Goal: Complete application form

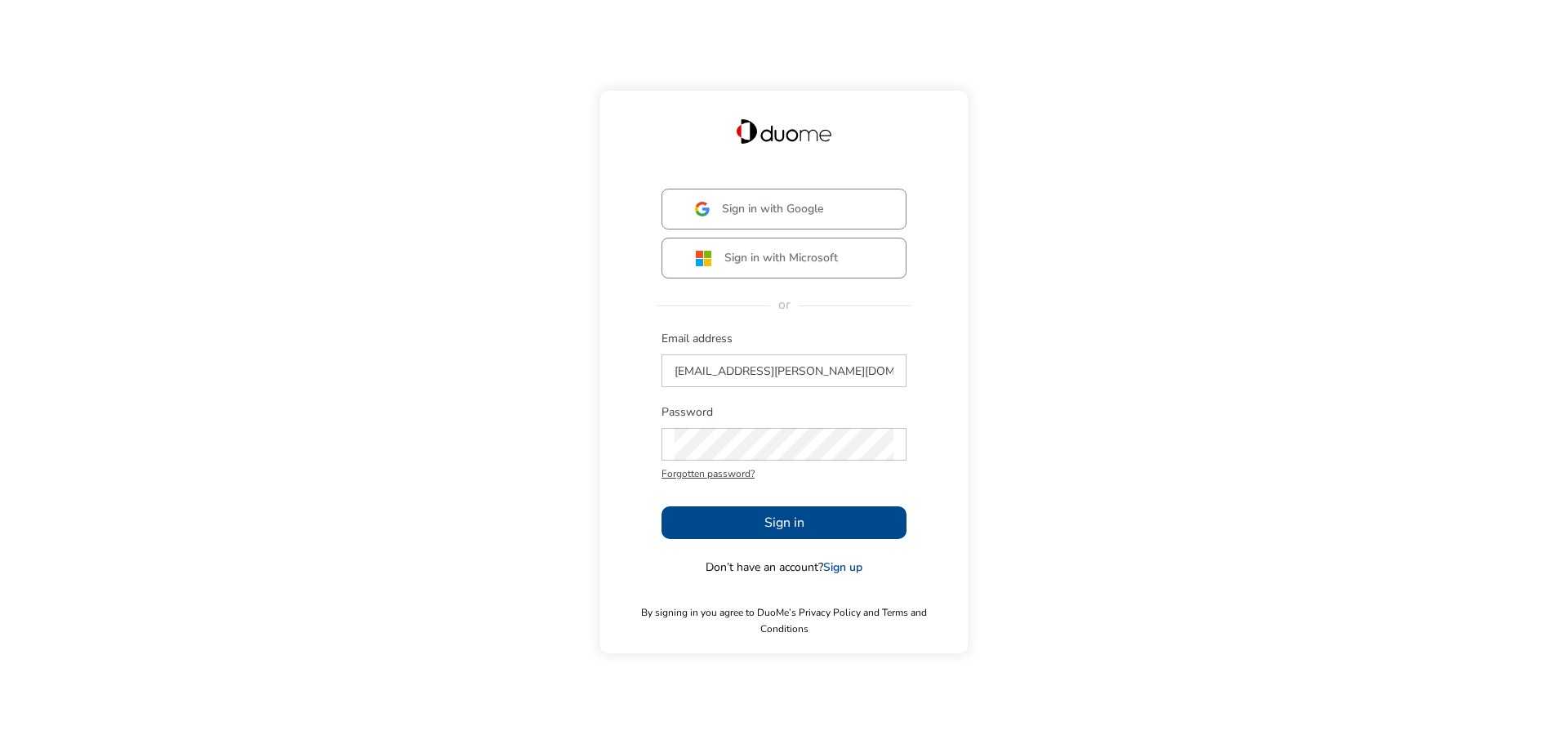
click at [818, 530] on button "Sign in" at bounding box center [784, 522] width 245 height 33
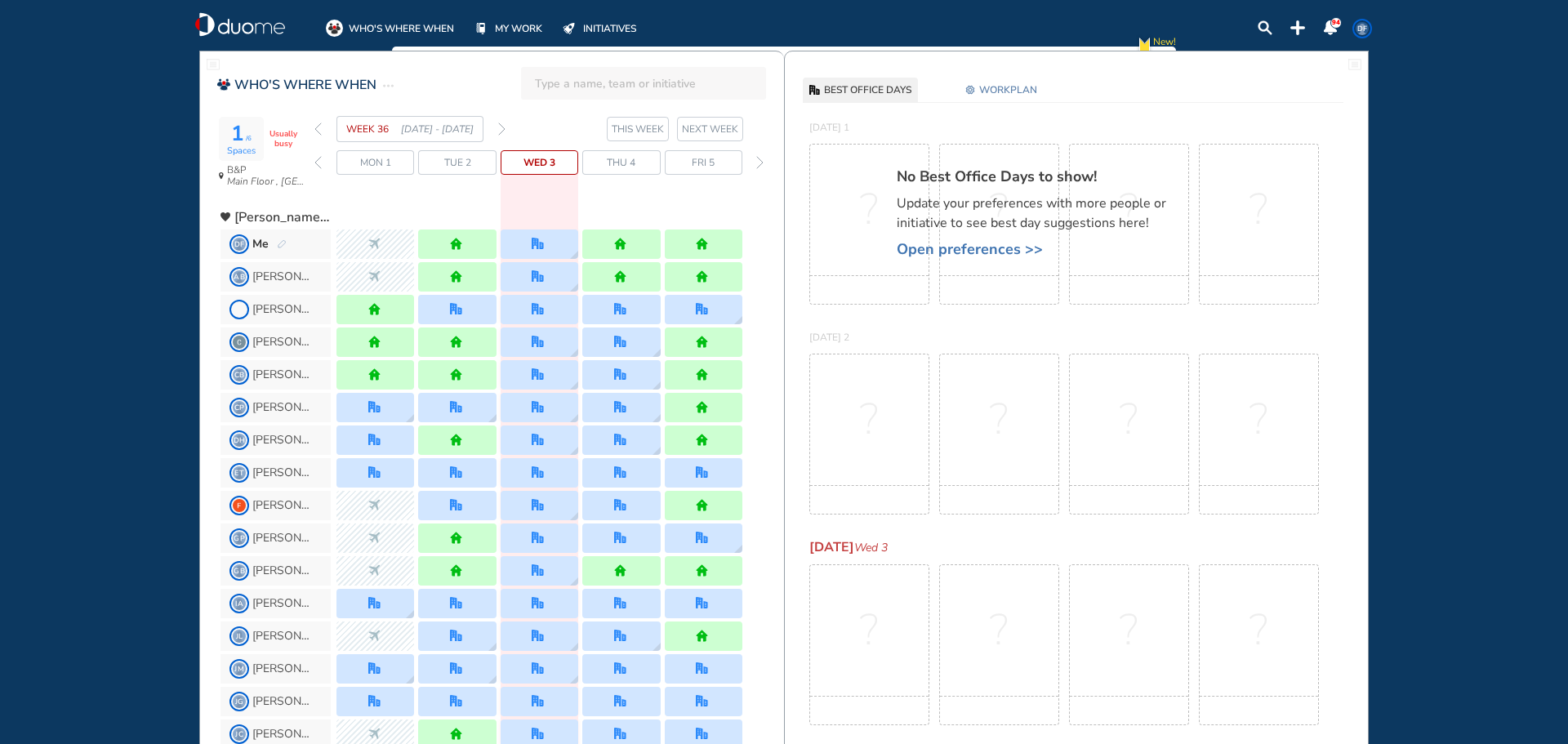
click at [502, 130] on img "forward week" at bounding box center [502, 129] width 7 height 13
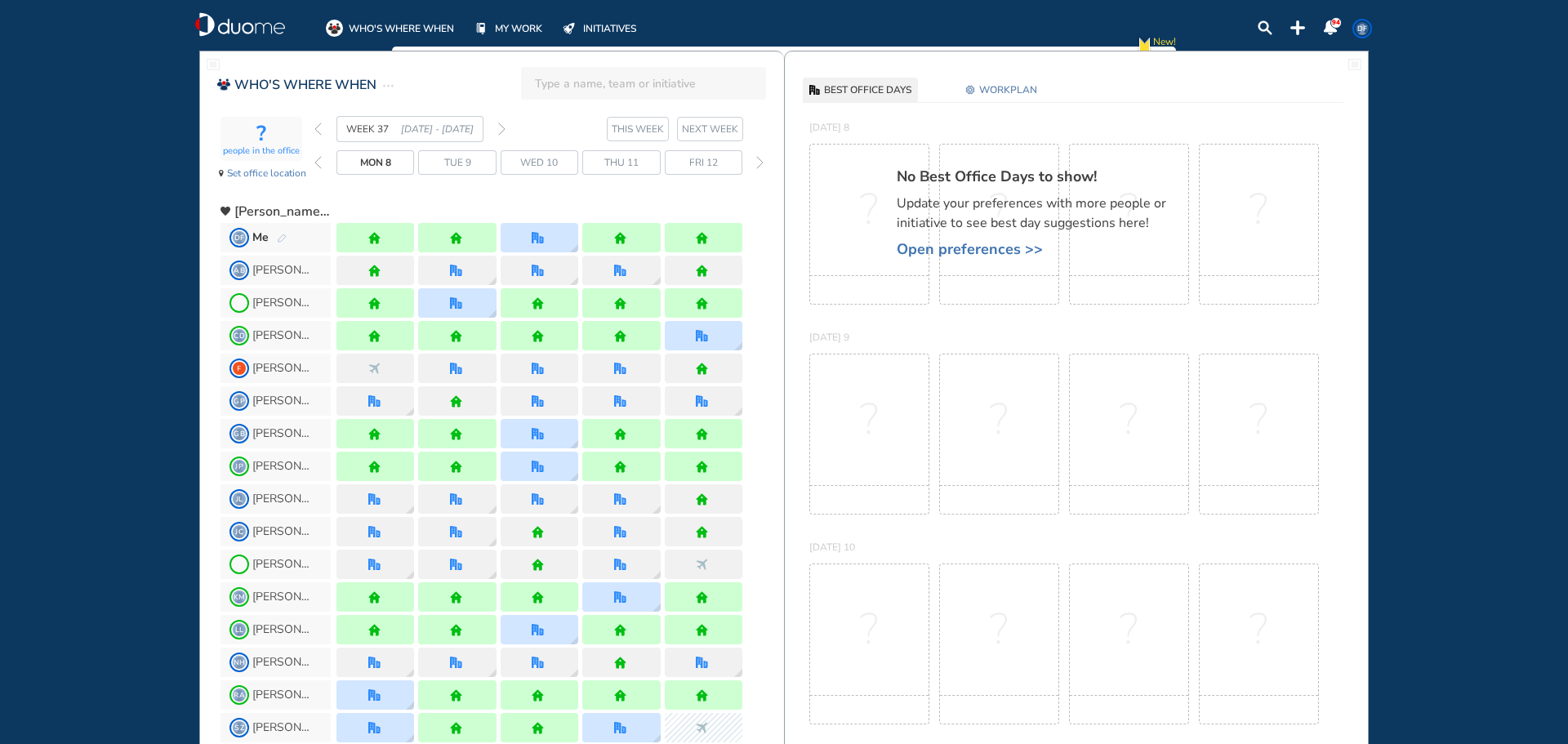
click at [502, 131] on img "forward week" at bounding box center [502, 129] width 7 height 13
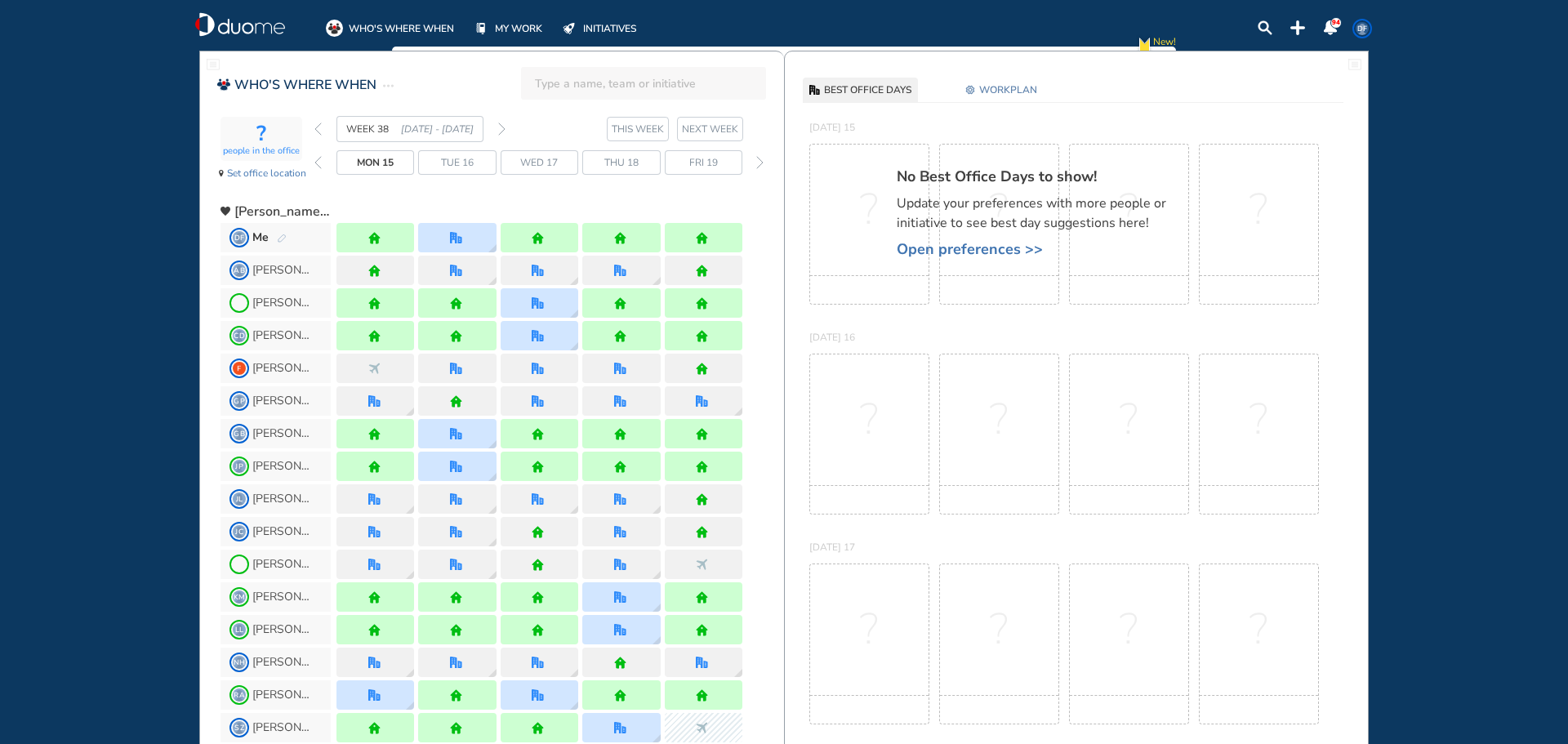
click at [320, 126] on img "back week" at bounding box center [318, 129] width 7 height 13
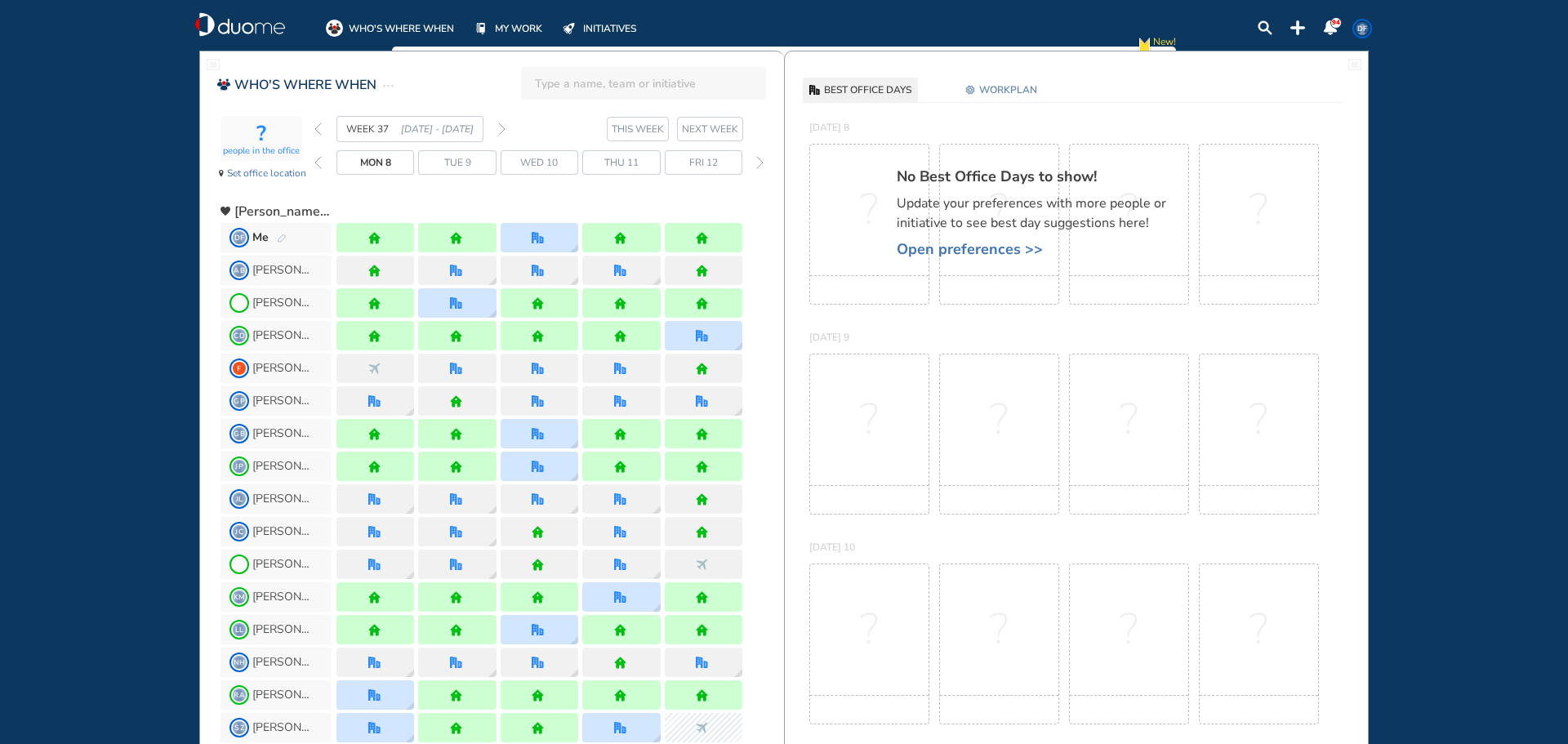
click at [323, 126] on div "WEEK 37 [DATE] - [DATE]" at bounding box center [409, 129] width 191 height 26
click at [504, 129] on img "forward week" at bounding box center [502, 129] width 7 height 13
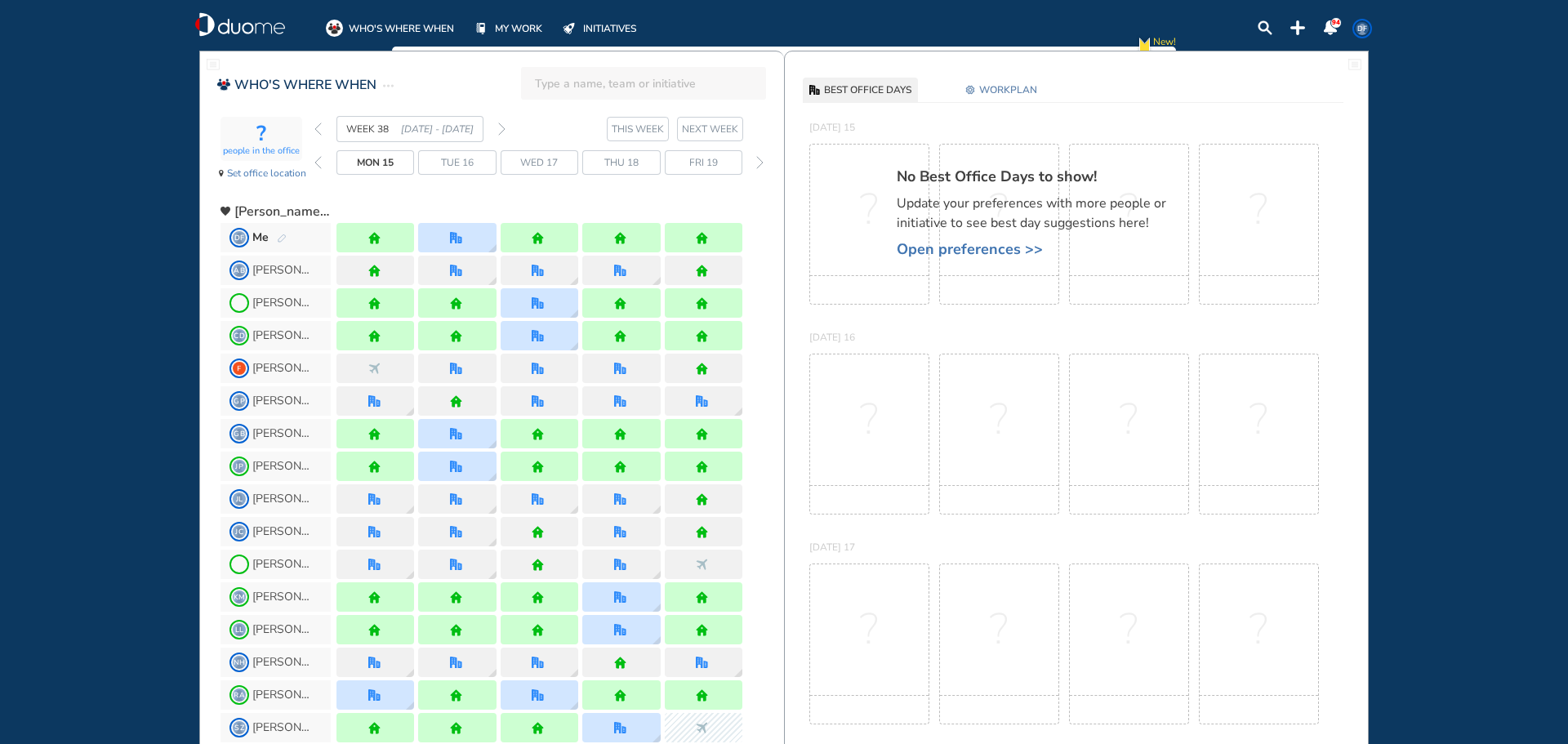
click at [501, 126] on img "forward week" at bounding box center [502, 129] width 7 height 13
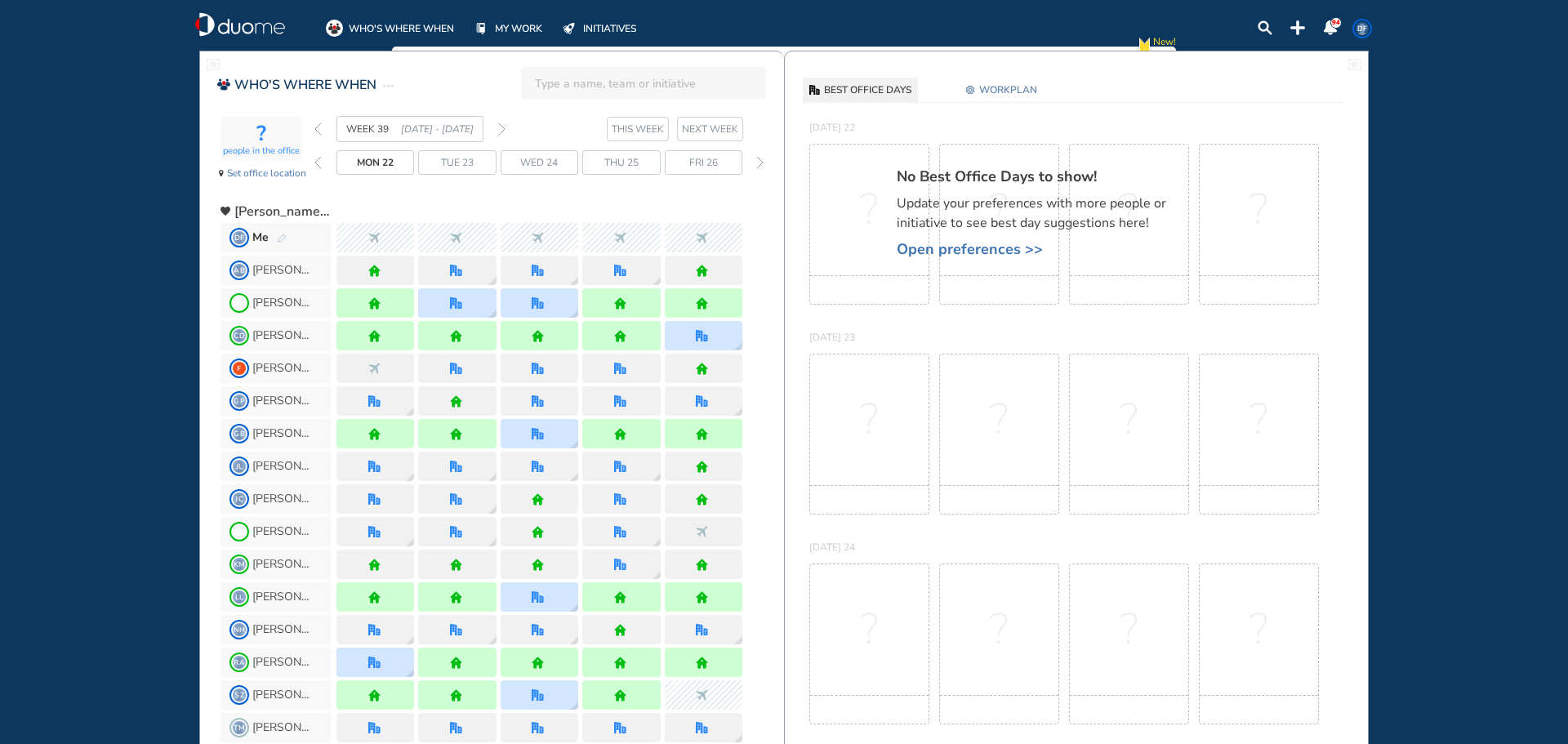
click at [504, 129] on img "forward week" at bounding box center [502, 129] width 7 height 13
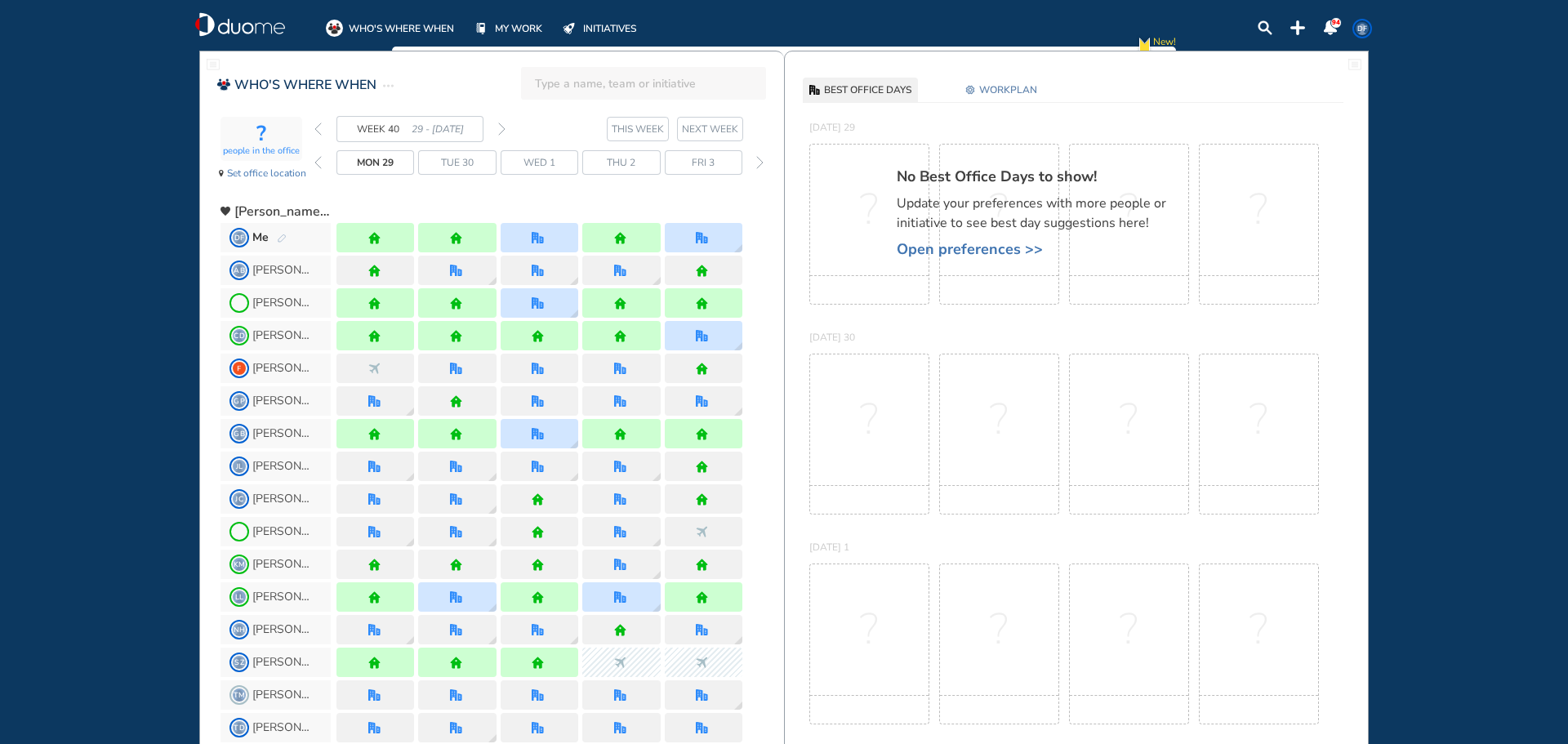
click at [283, 240] on img "pen-edit" at bounding box center [281, 239] width 10 height 11
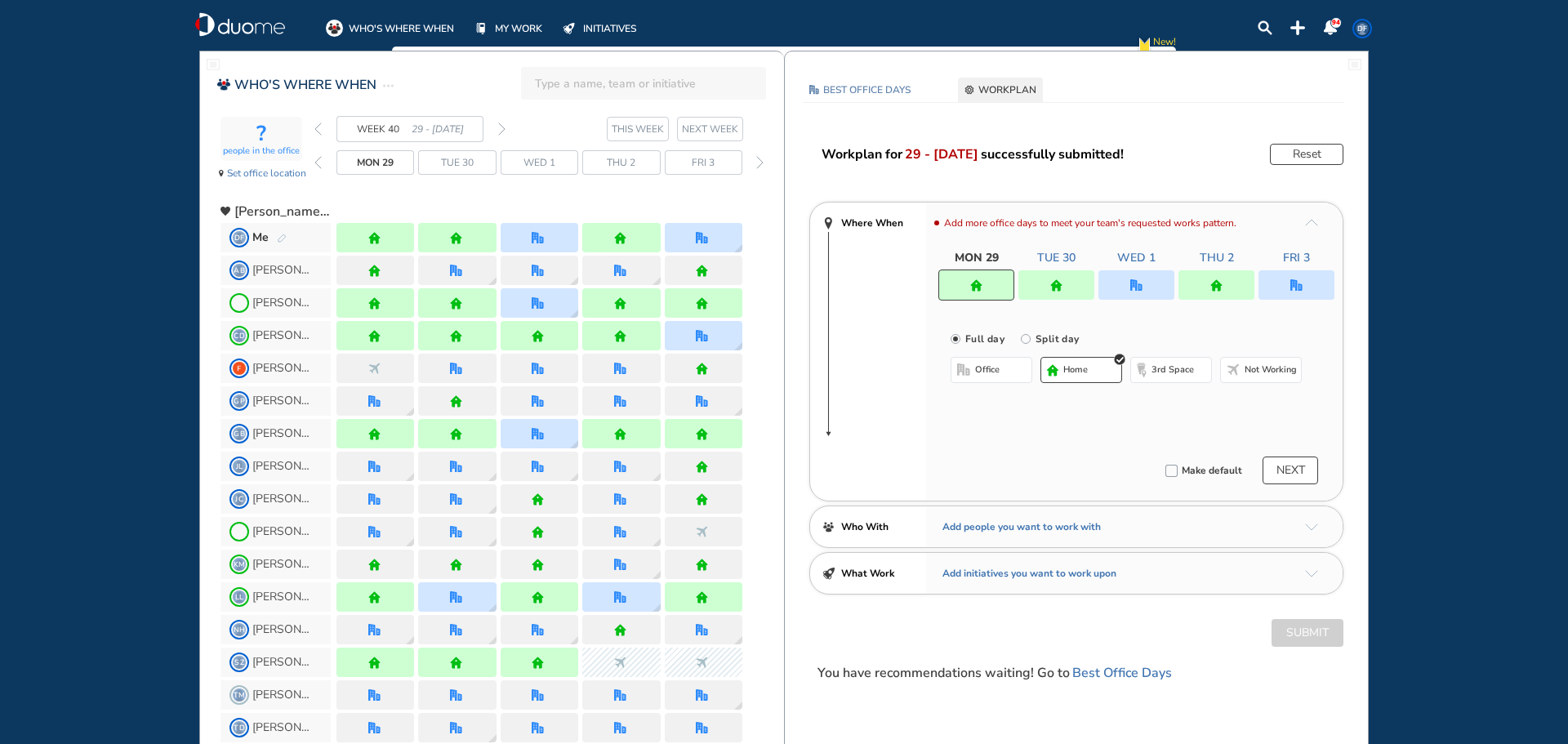
click at [1317, 287] on div at bounding box center [1297, 284] width 76 height 29
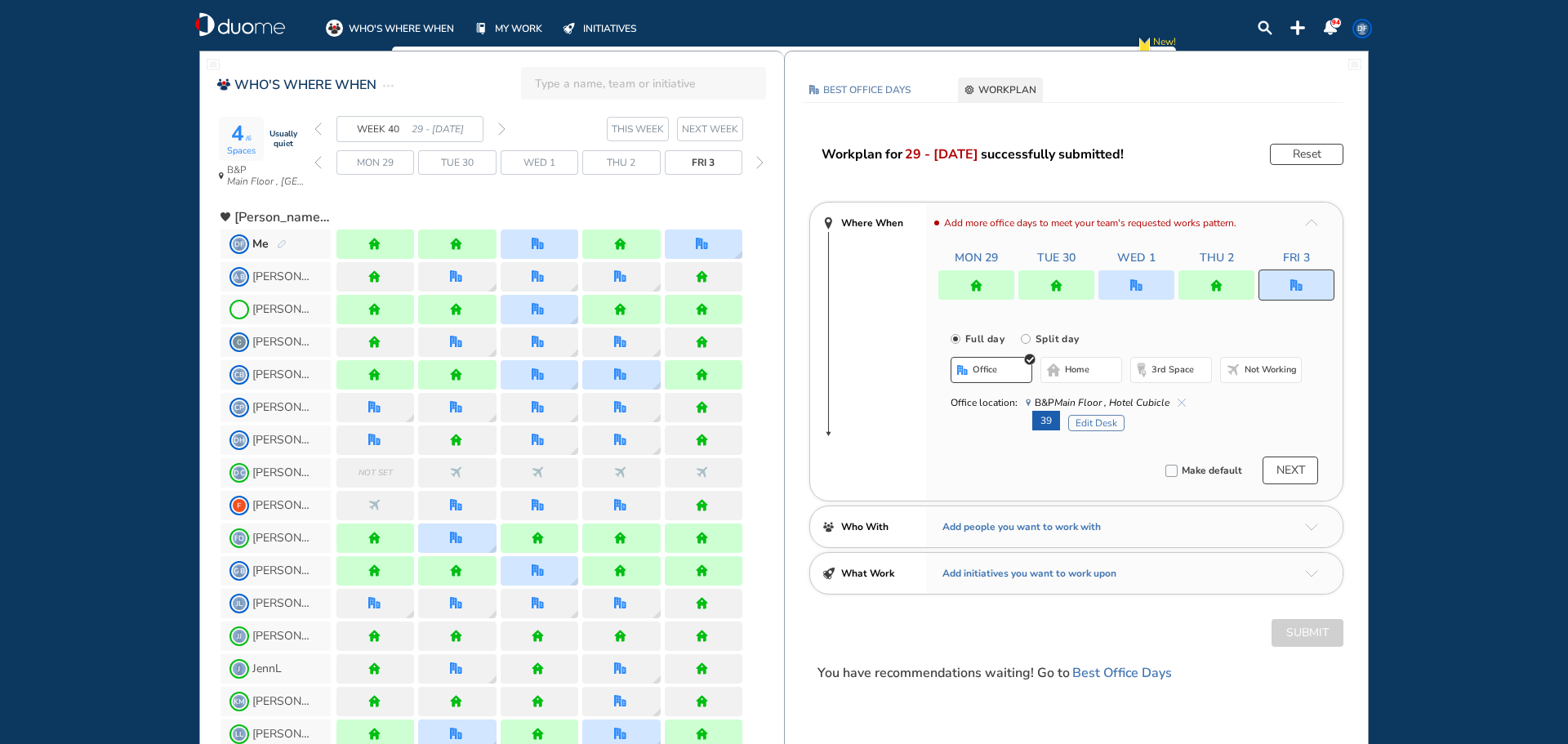
click at [1183, 402] on img "cross-thin-blue" at bounding box center [1182, 402] width 8 height 8
click at [1309, 280] on div at bounding box center [1297, 285] width 76 height 31
click at [1092, 364] on button "home" at bounding box center [1081, 371] width 82 height 26
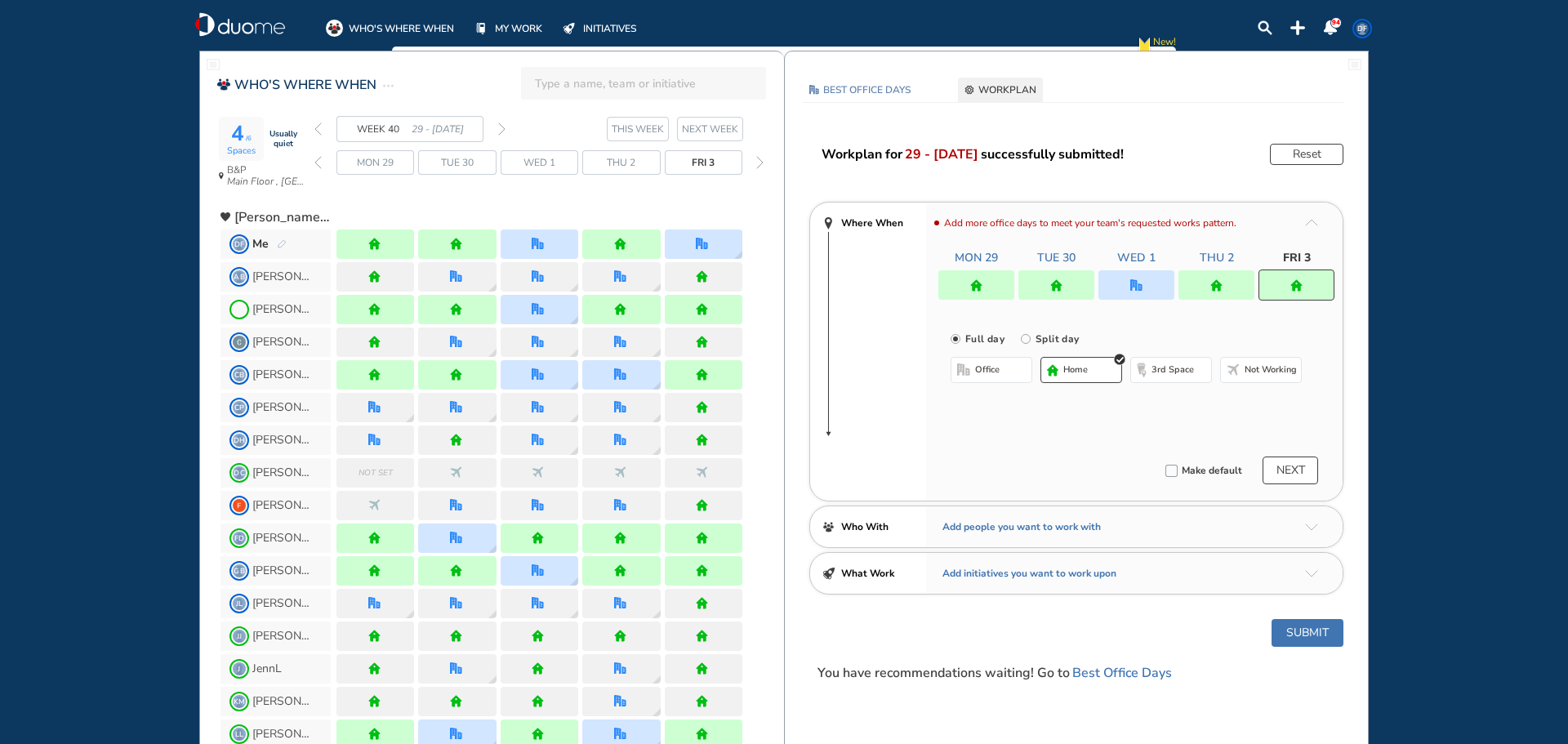
click at [1294, 470] on button "NEXT" at bounding box center [1290, 470] width 56 height 27
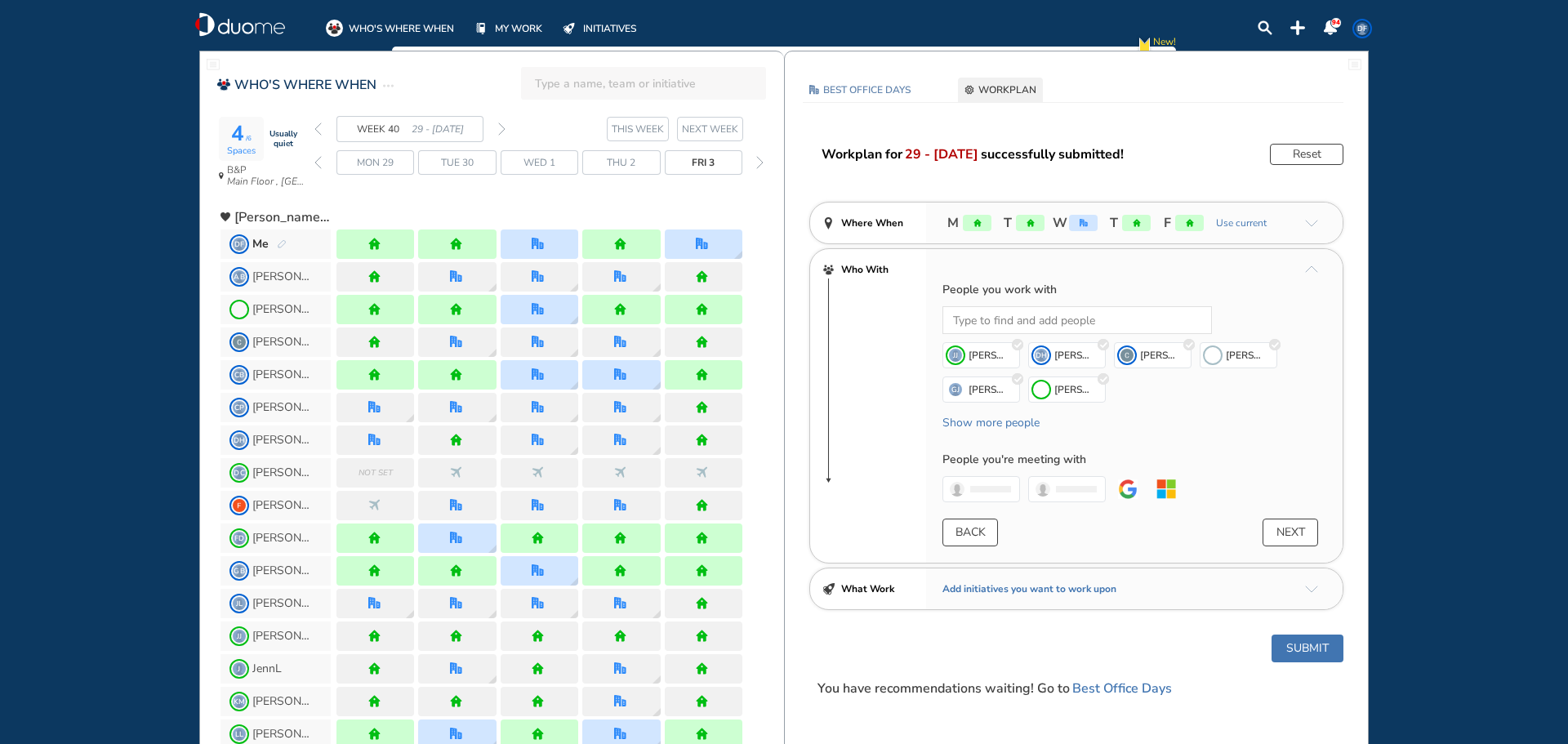
click at [1284, 530] on button "NEXT" at bounding box center [1290, 532] width 56 height 27
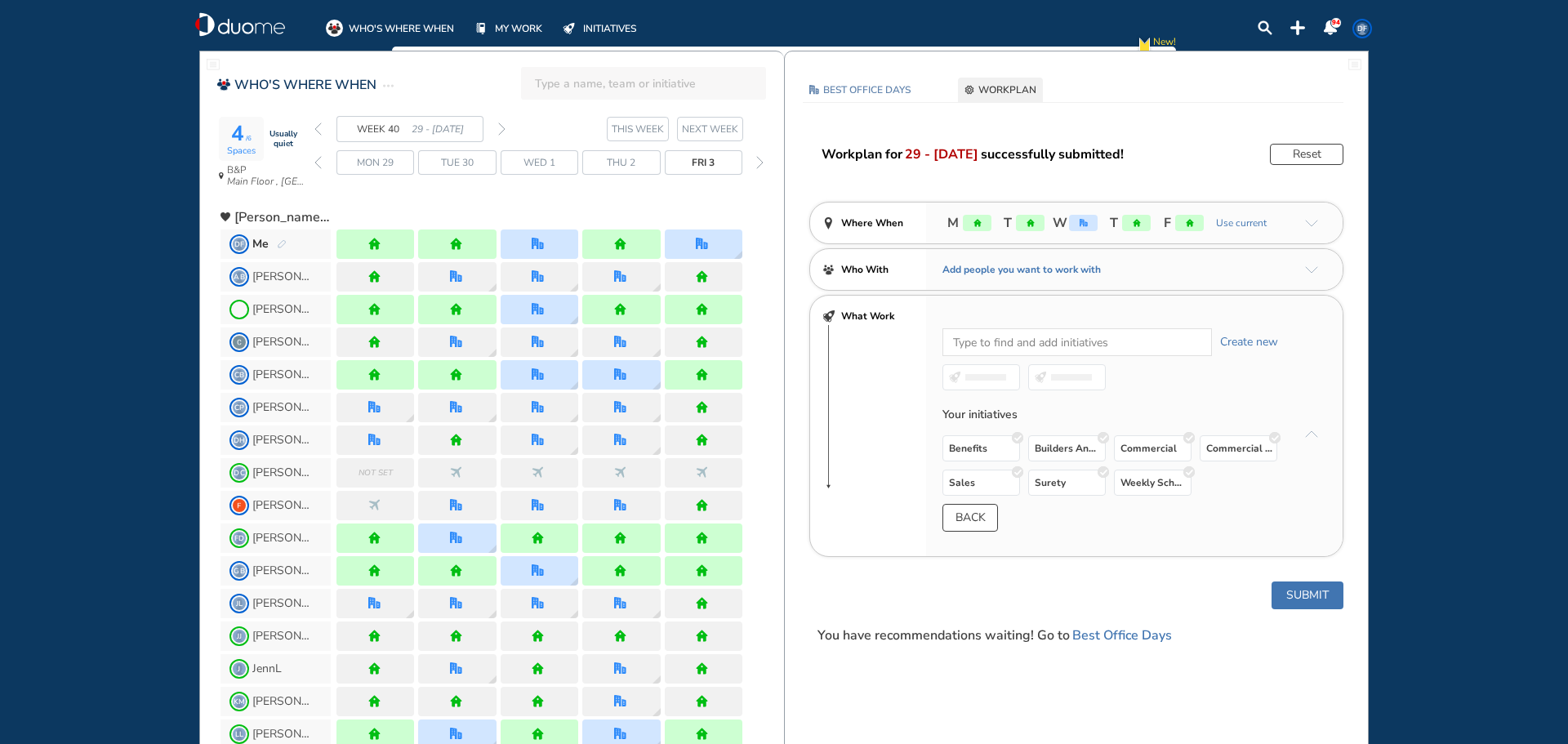
click at [1313, 599] on button "Submit" at bounding box center [1307, 595] width 71 height 27
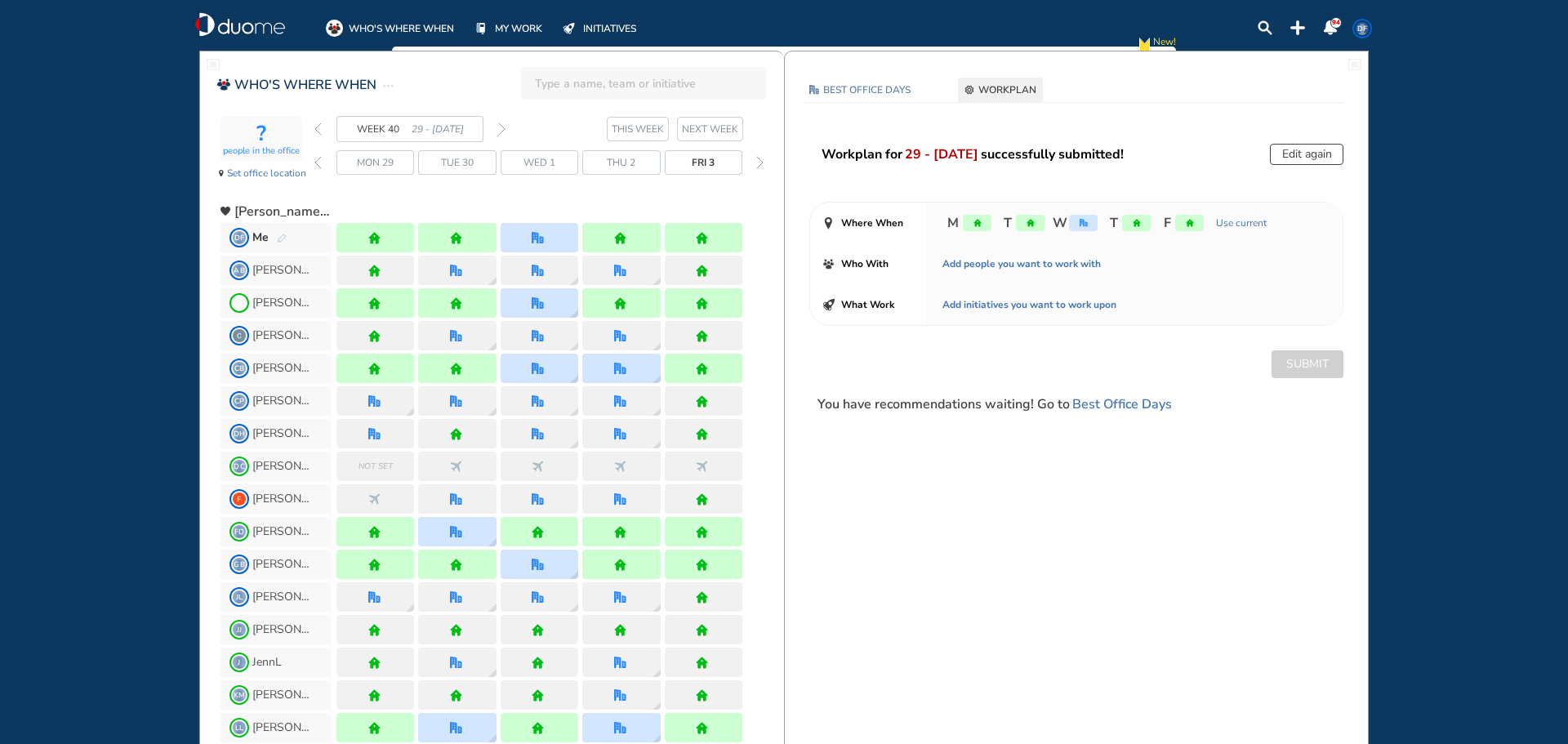
click at [321, 131] on img "back week" at bounding box center [318, 129] width 7 height 13
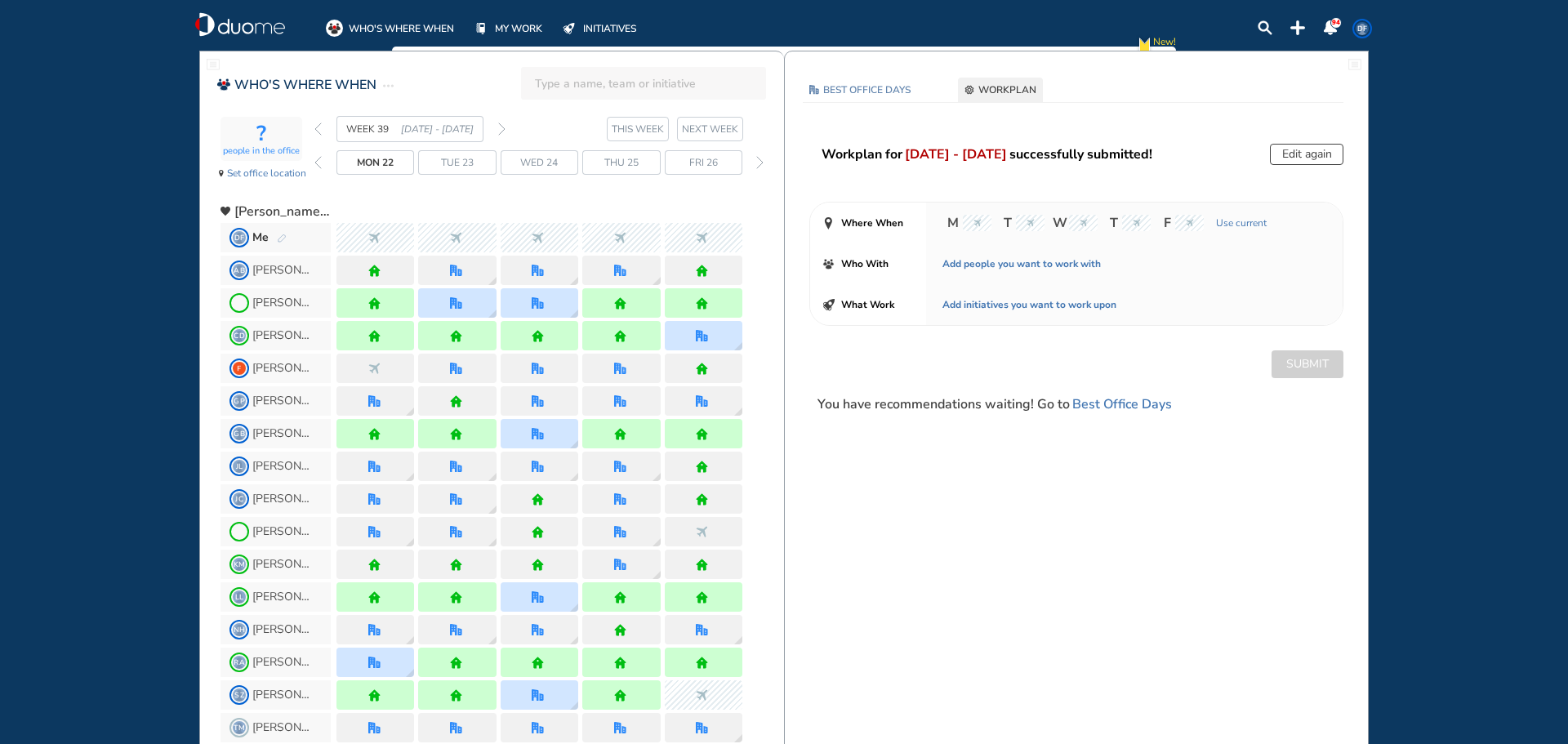
click at [321, 132] on img "back week" at bounding box center [318, 129] width 7 height 13
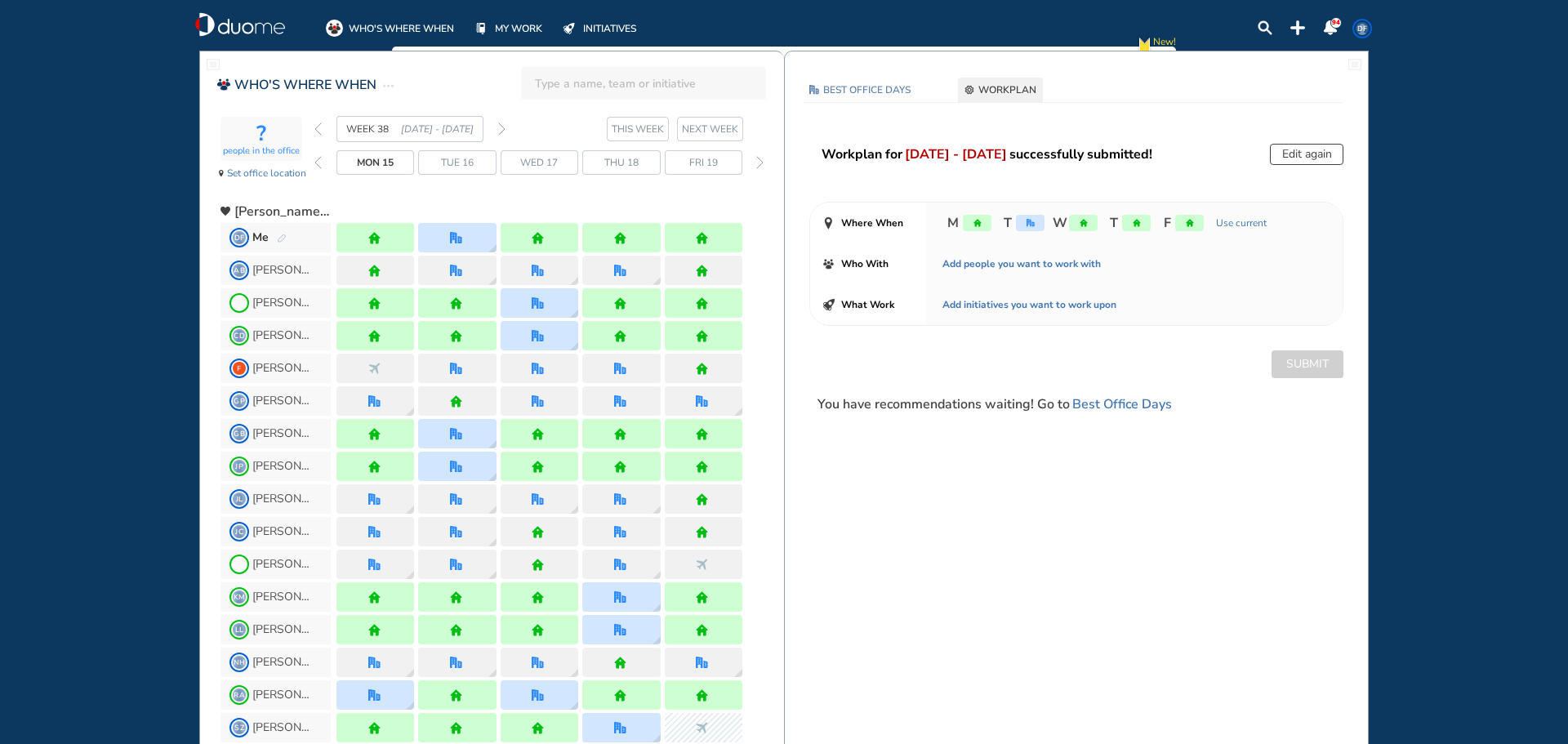
click at [321, 132] on img "back week" at bounding box center [318, 129] width 7 height 13
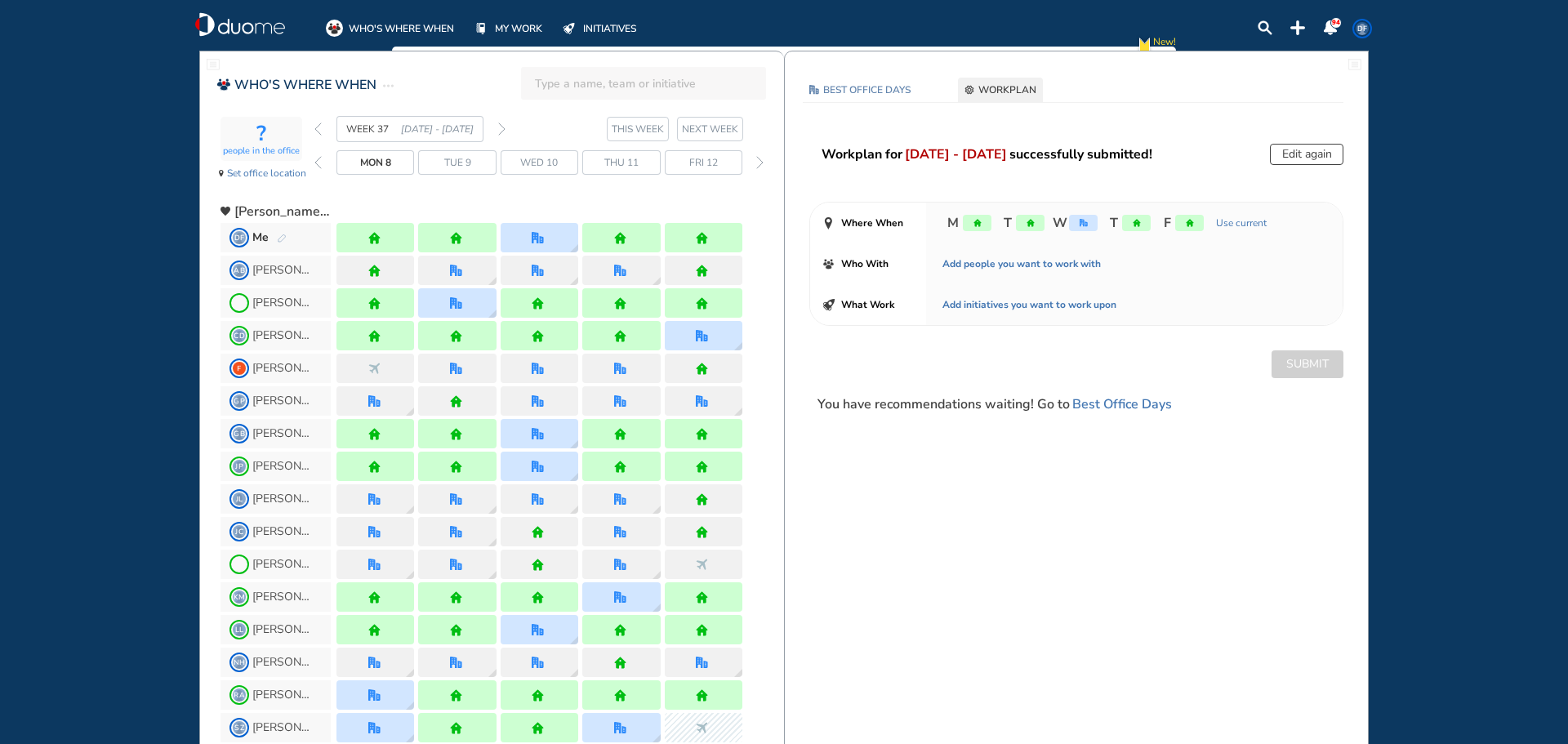
click at [321, 132] on img "back week" at bounding box center [318, 129] width 7 height 13
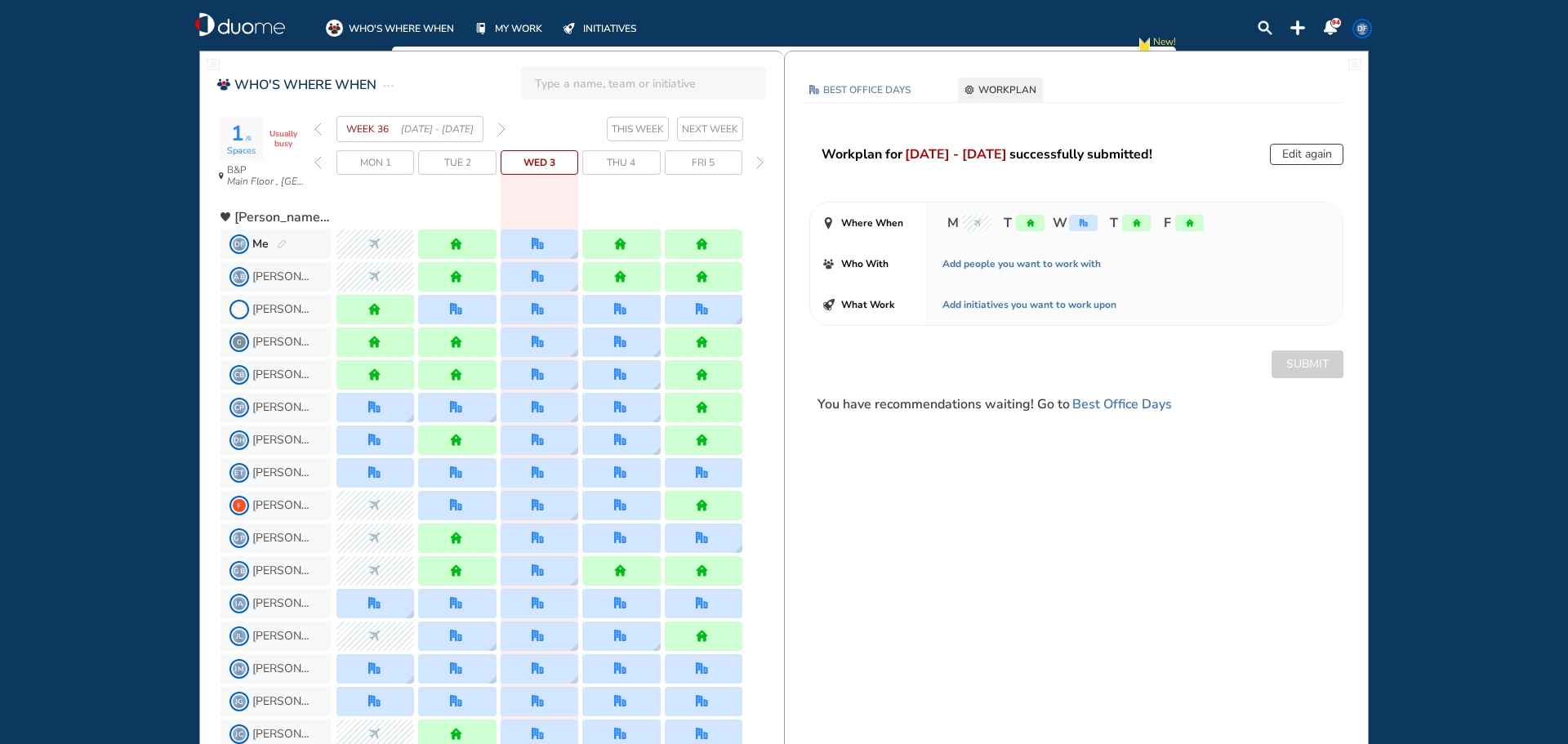
click at [501, 132] on img "forward week" at bounding box center [502, 129] width 7 height 13
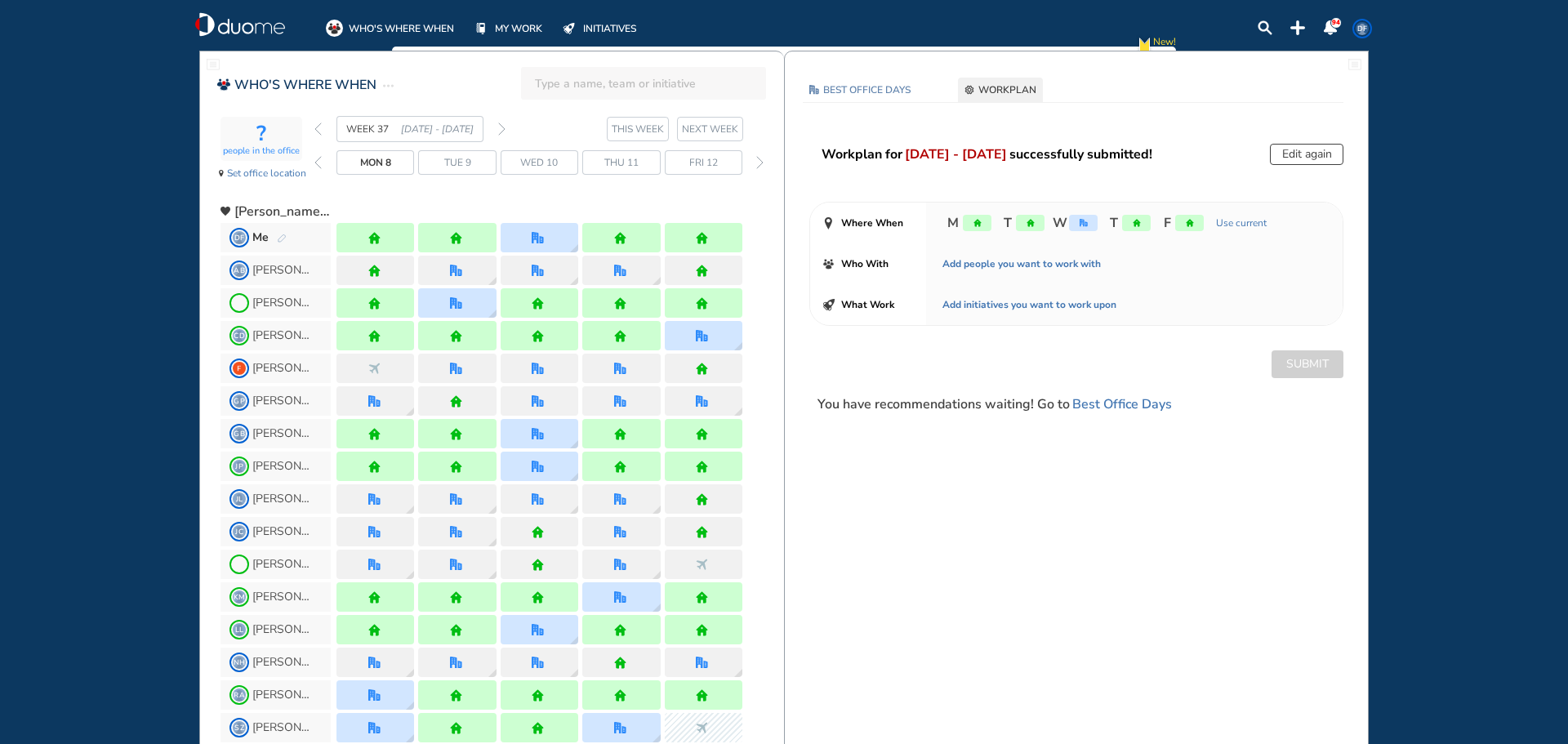
click at [501, 132] on img "forward week" at bounding box center [502, 129] width 7 height 13
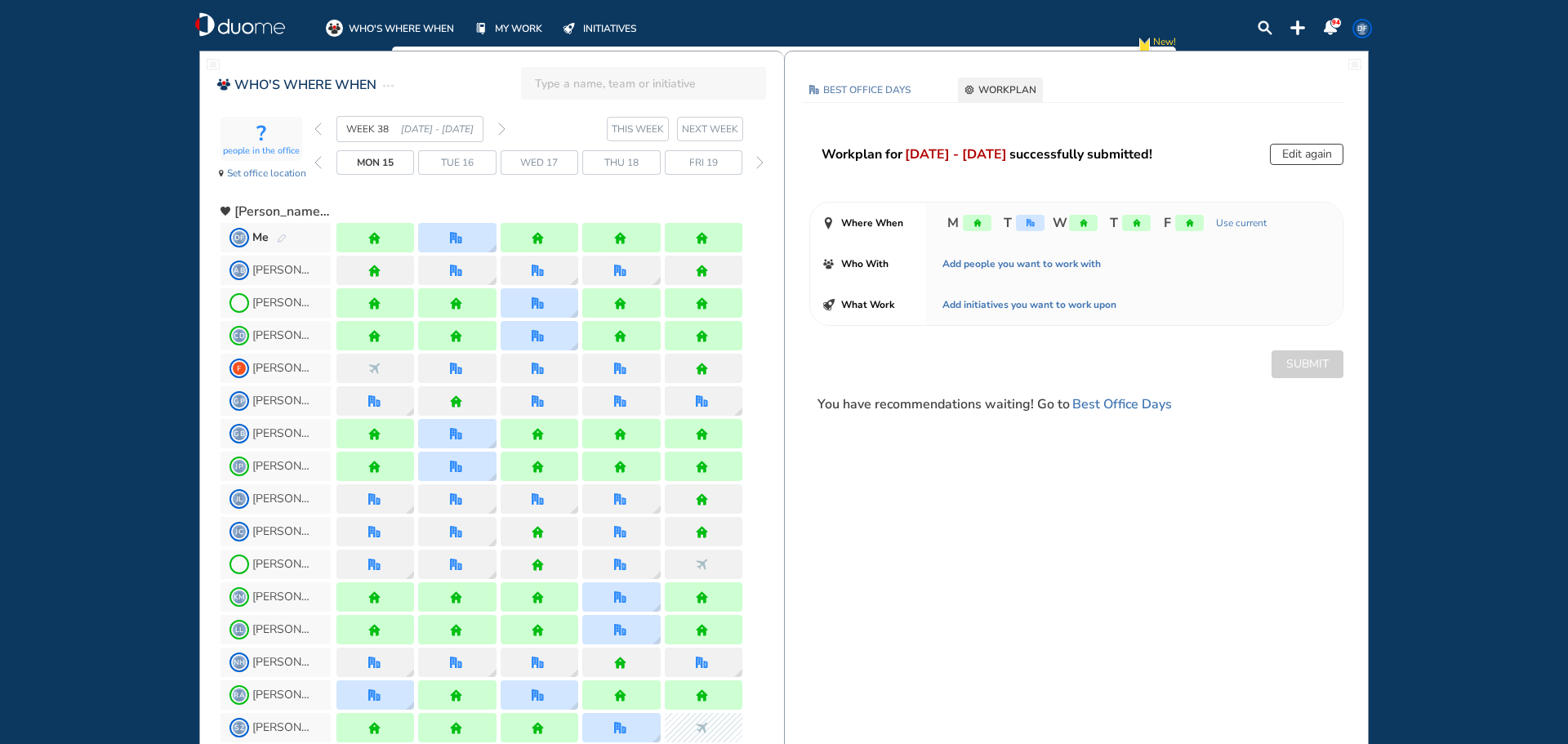
click at [501, 132] on img "forward week" at bounding box center [502, 129] width 7 height 13
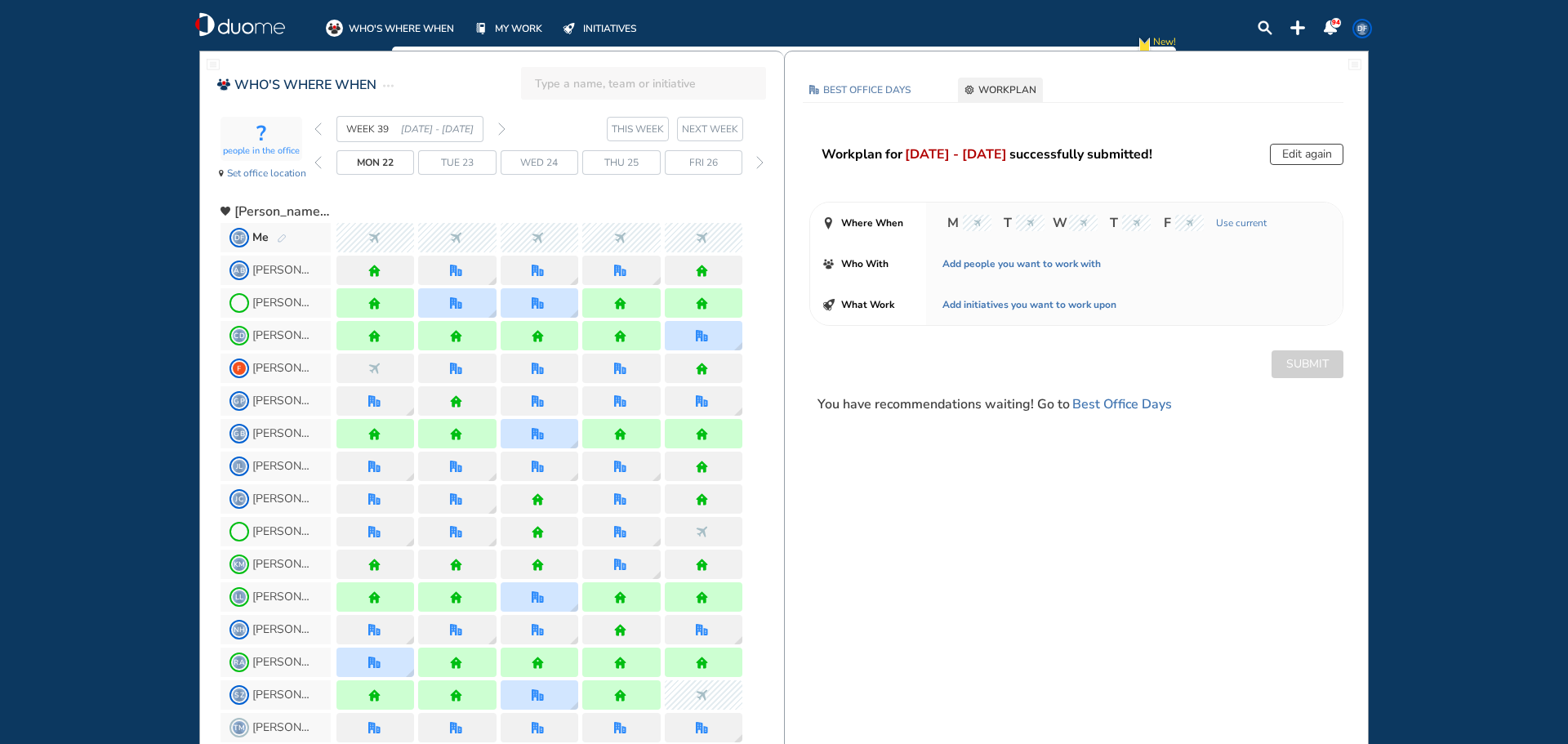
click at [501, 132] on img "forward week" at bounding box center [502, 129] width 7 height 13
